Goal: Information Seeking & Learning: Learn about a topic

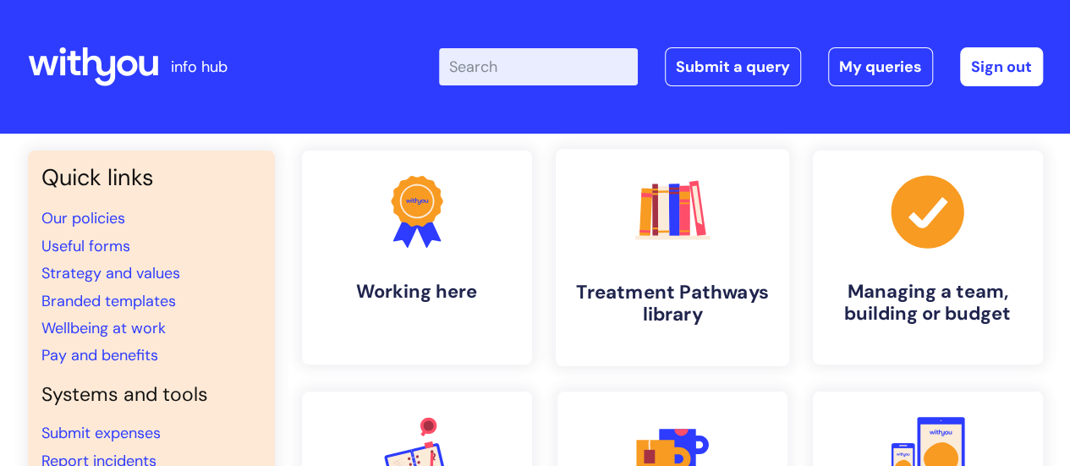
click at [669, 269] on link ".cls-1{fill:#f89b22;}.cls-1,.cls-2,.cls-3,.cls-4,.cls-5,.cls-6,.cls-7{stroke-wi…" at bounding box center [671, 257] width 233 height 217
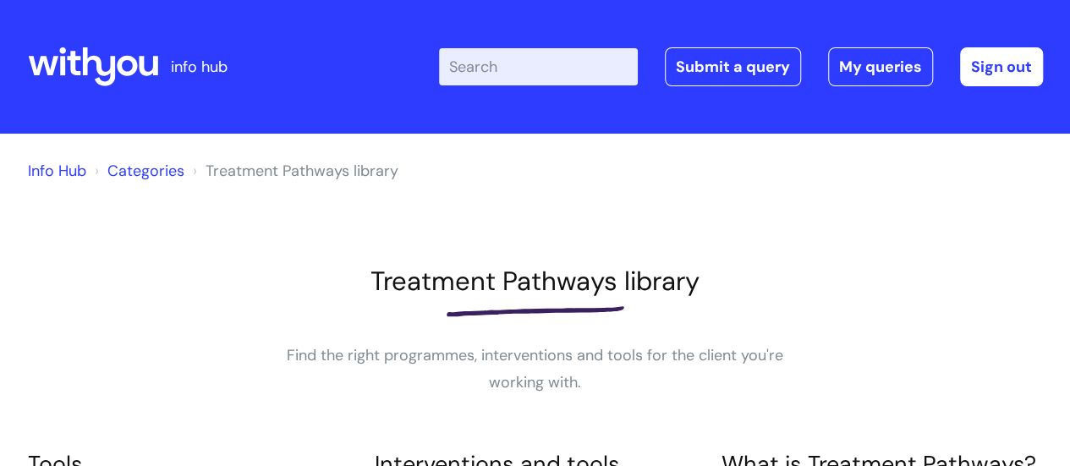
click at [513, 63] on input "Enter your search term here..." at bounding box center [538, 66] width 199 height 37
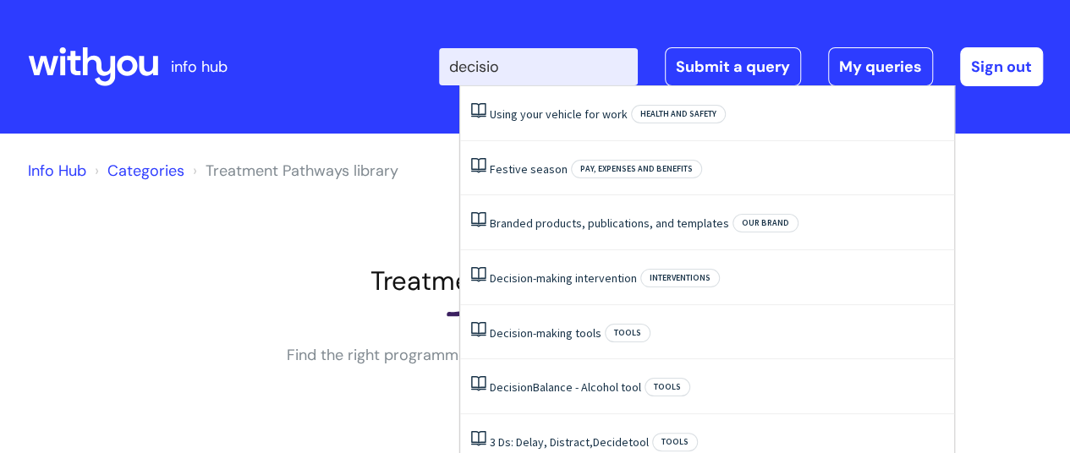
type input "decision"
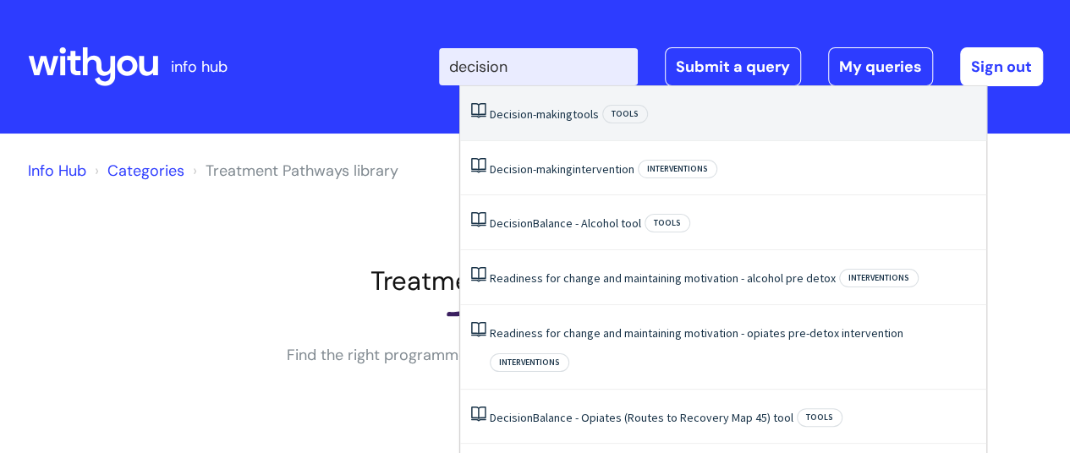
click at [574, 110] on link "Decision-making tools" at bounding box center [544, 114] width 109 height 15
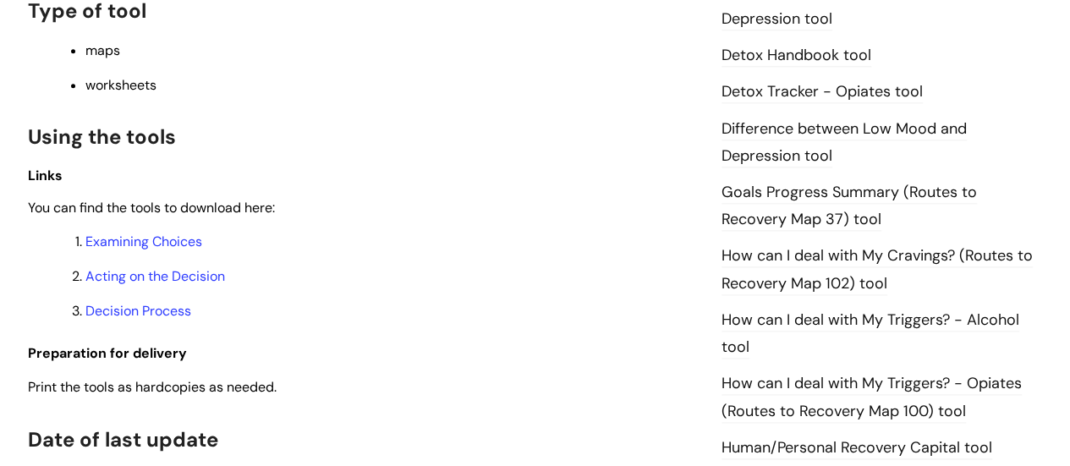
scroll to position [1023, 0]
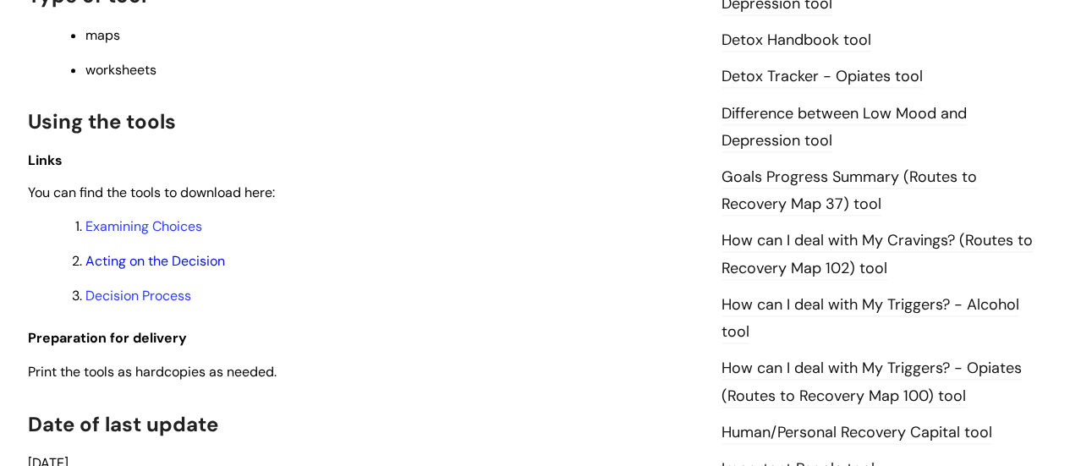
click at [189, 260] on link "Acting on the Decision" at bounding box center [155, 261] width 140 height 18
click at [148, 299] on link "Decision Process" at bounding box center [138, 296] width 106 height 18
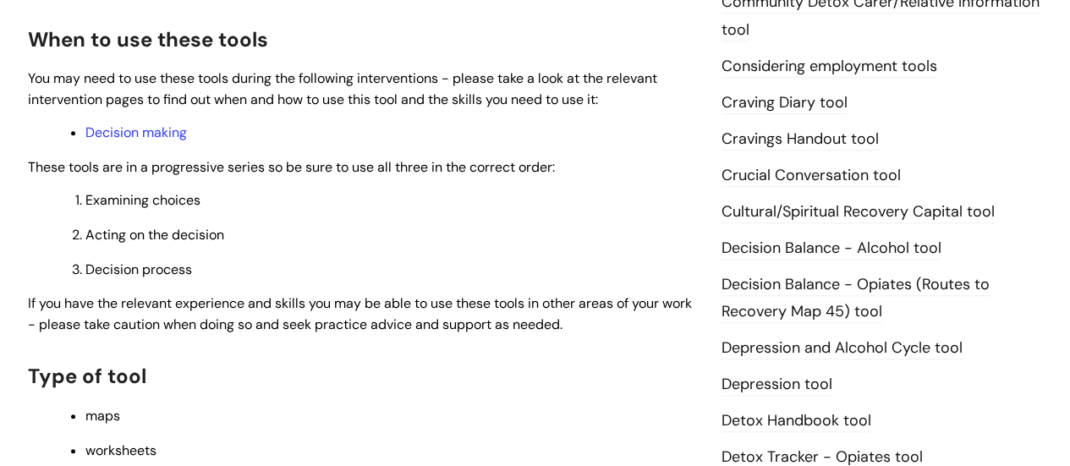
scroll to position [611, 0]
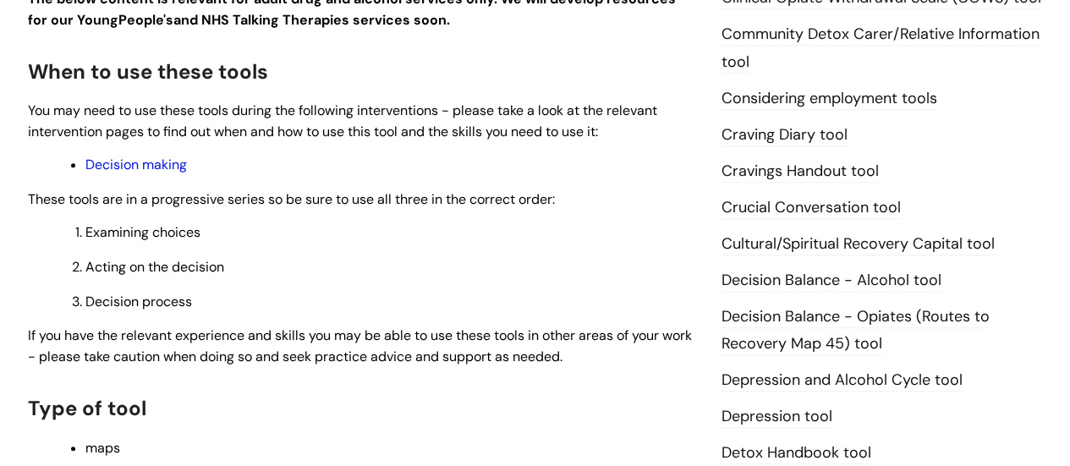
click at [173, 162] on link "Decision making" at bounding box center [135, 165] width 101 height 18
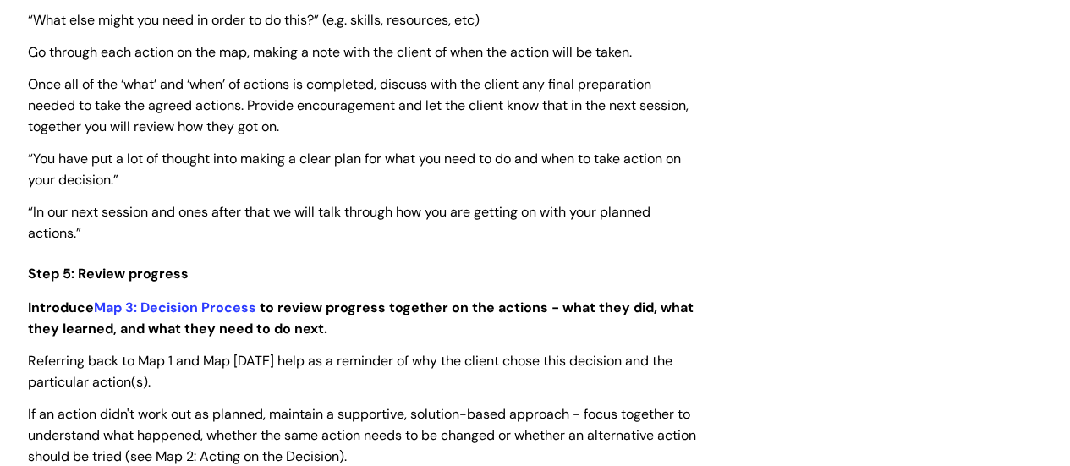
scroll to position [3598, 0]
